Goal: Navigation & Orientation: Find specific page/section

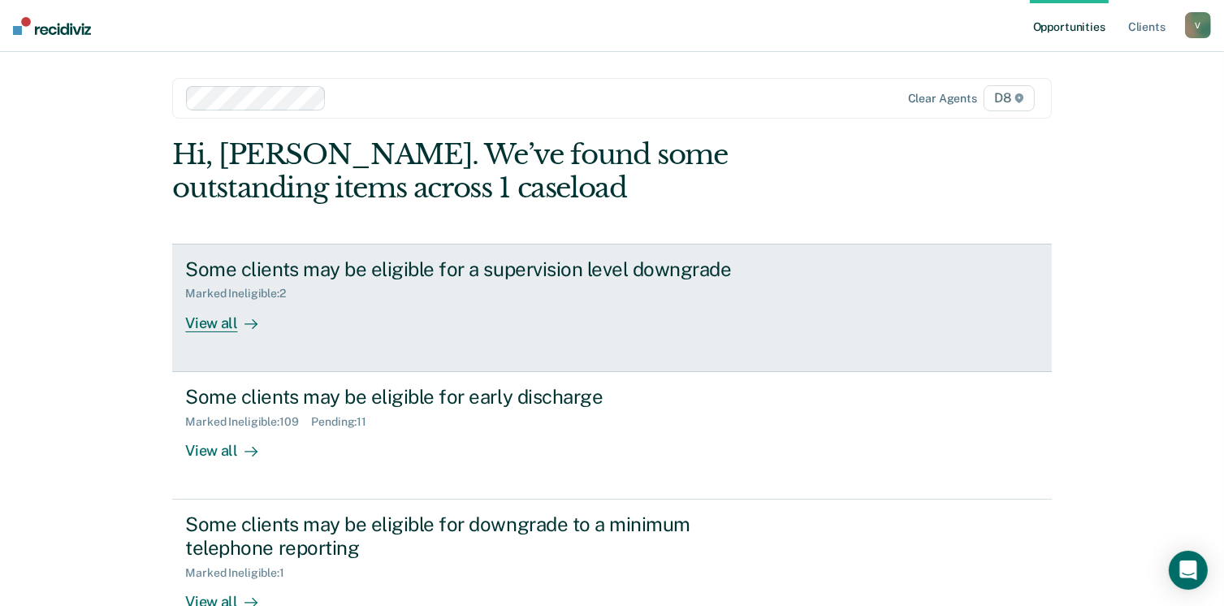
click at [219, 319] on div "View all" at bounding box center [230, 317] width 91 height 32
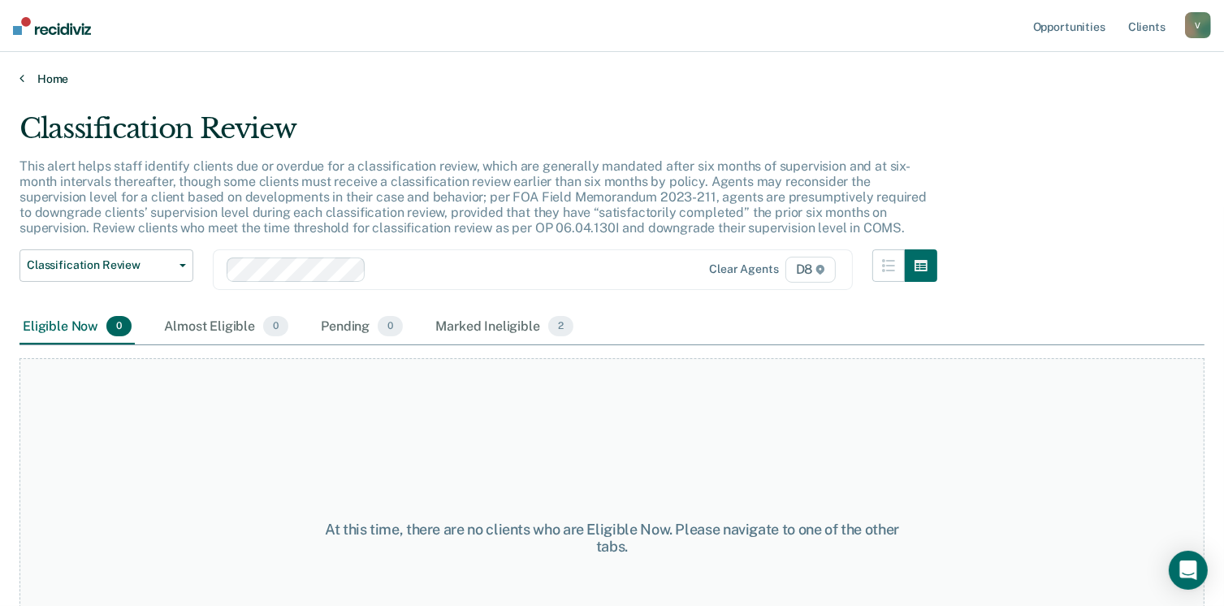
click at [46, 79] on link "Home" at bounding box center [611, 78] width 1185 height 15
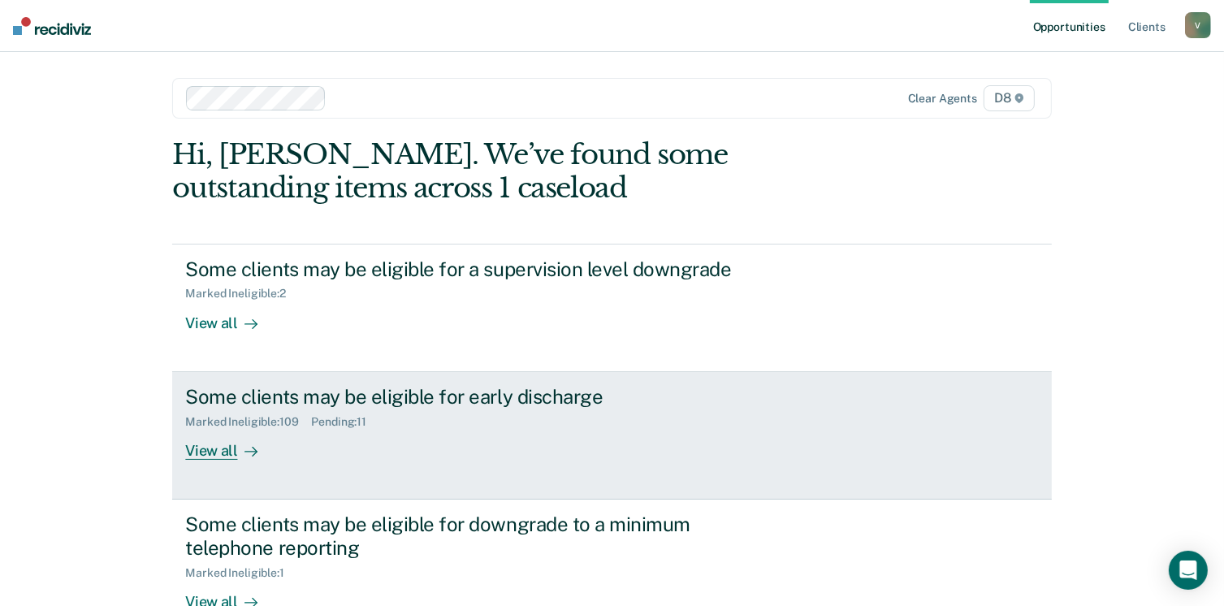
click at [238, 459] on div at bounding box center [247, 450] width 19 height 19
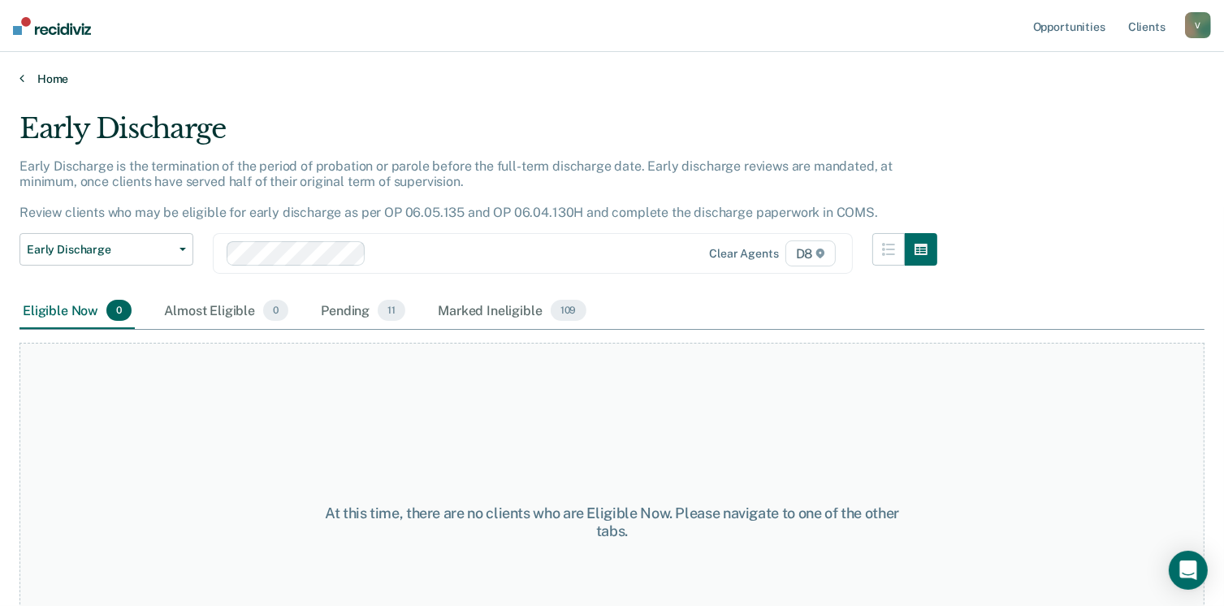
click at [41, 78] on link "Home" at bounding box center [611, 78] width 1185 height 15
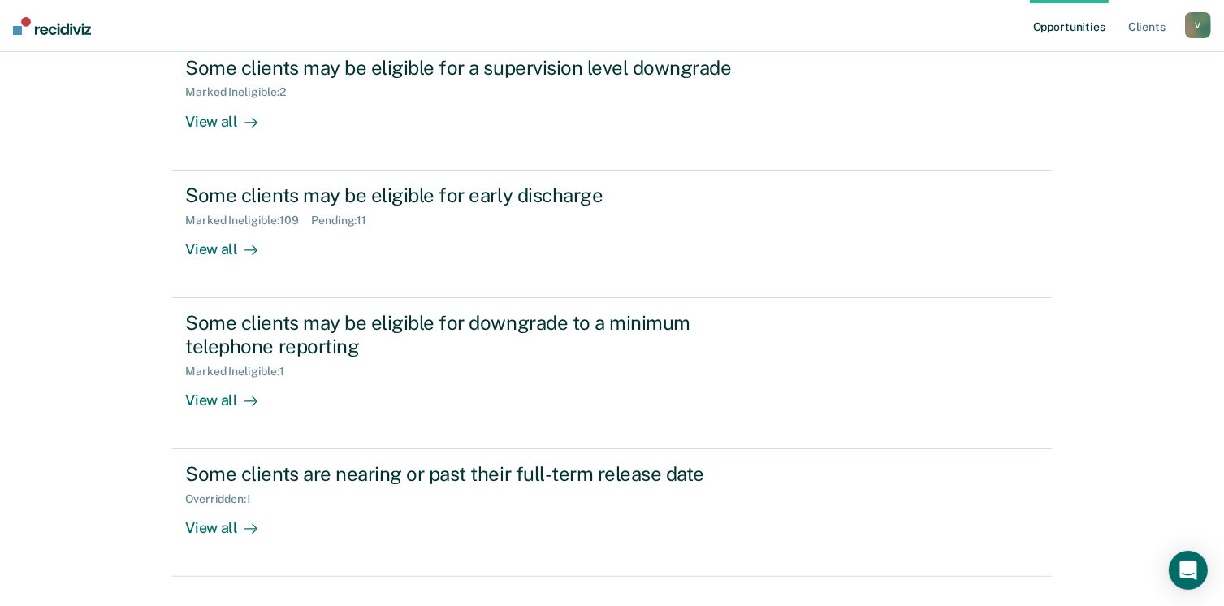
scroll to position [222, 0]
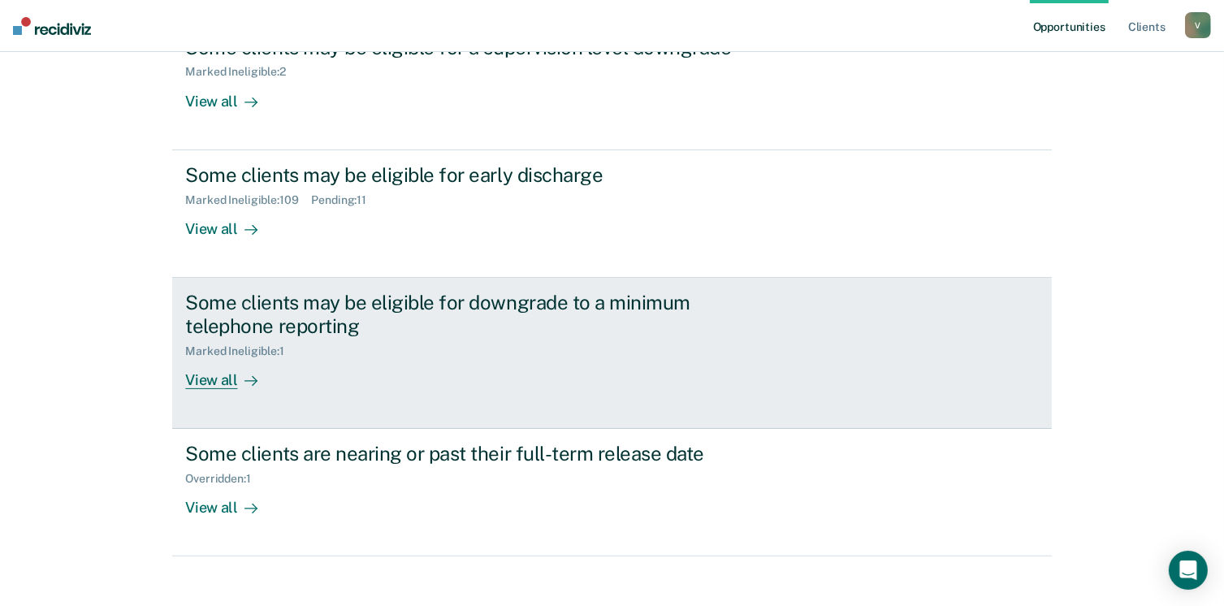
click at [194, 379] on div "View all" at bounding box center [230, 373] width 91 height 32
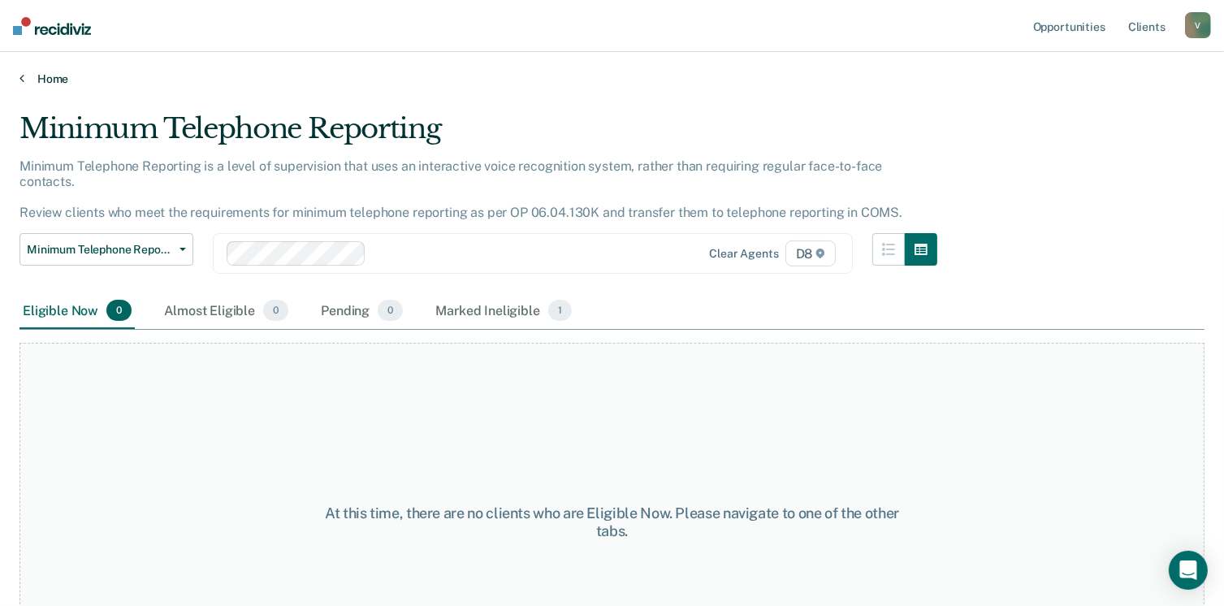
click at [44, 77] on link "Home" at bounding box center [611, 78] width 1185 height 15
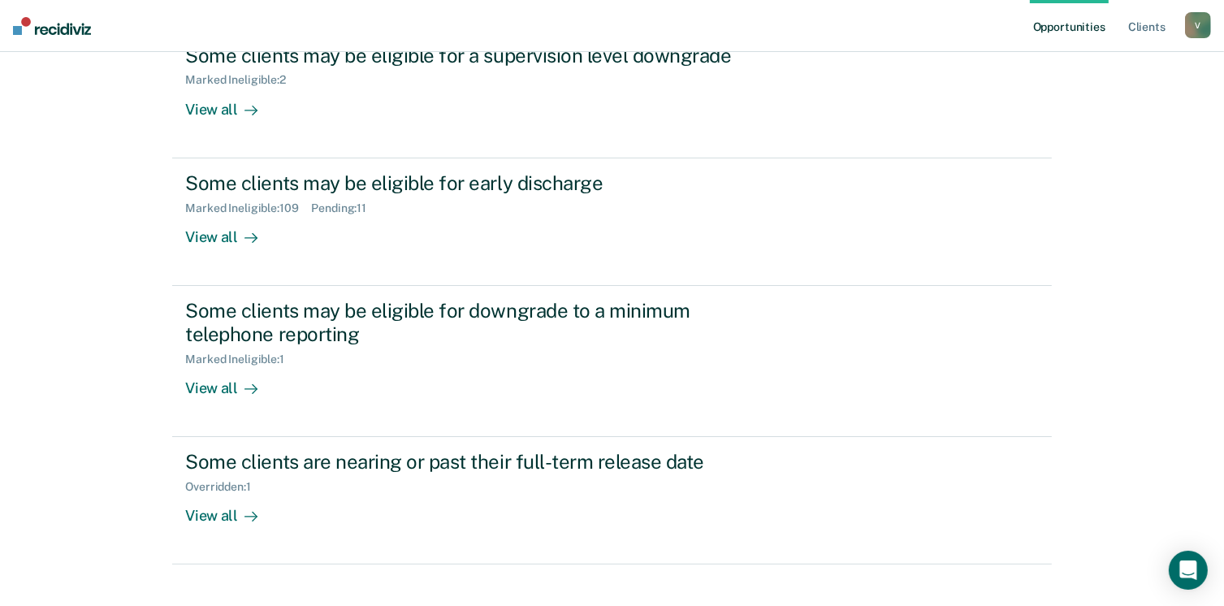
scroll to position [215, 0]
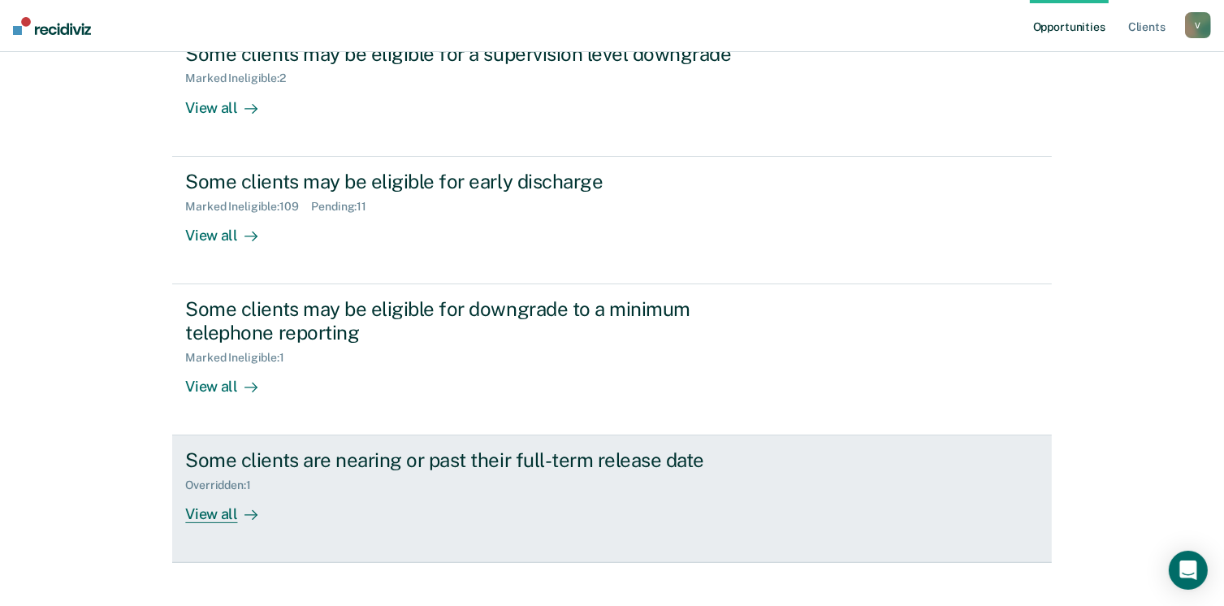
click at [214, 500] on div "View all" at bounding box center [230, 508] width 91 height 32
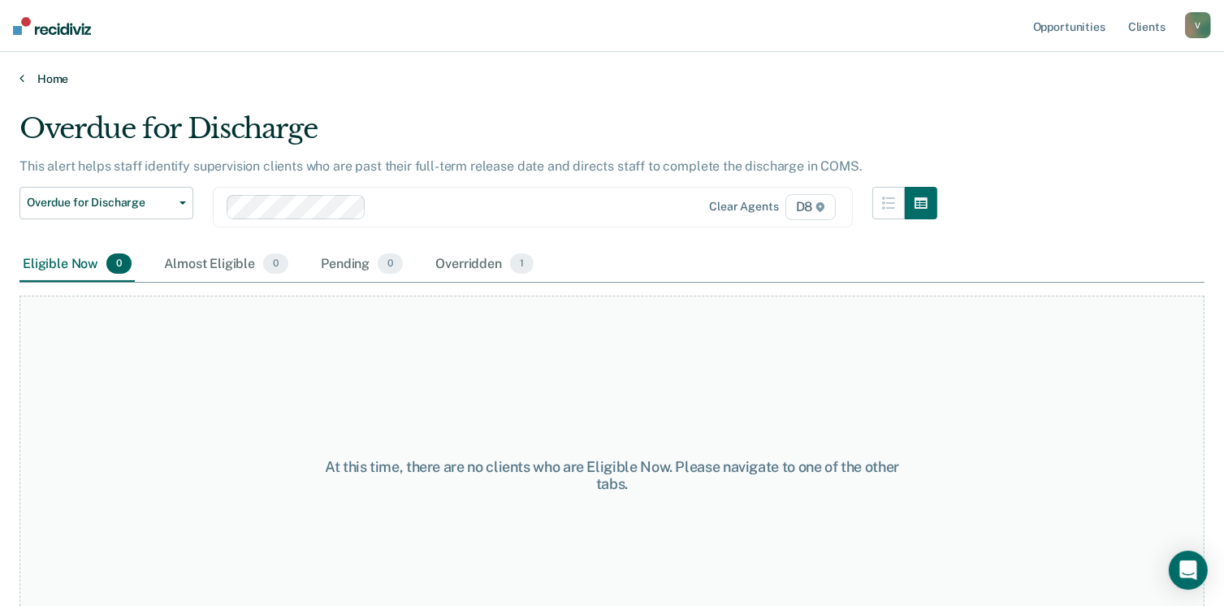
click at [43, 80] on link "Home" at bounding box center [611, 78] width 1185 height 15
